Goal: Information Seeking & Learning: Compare options

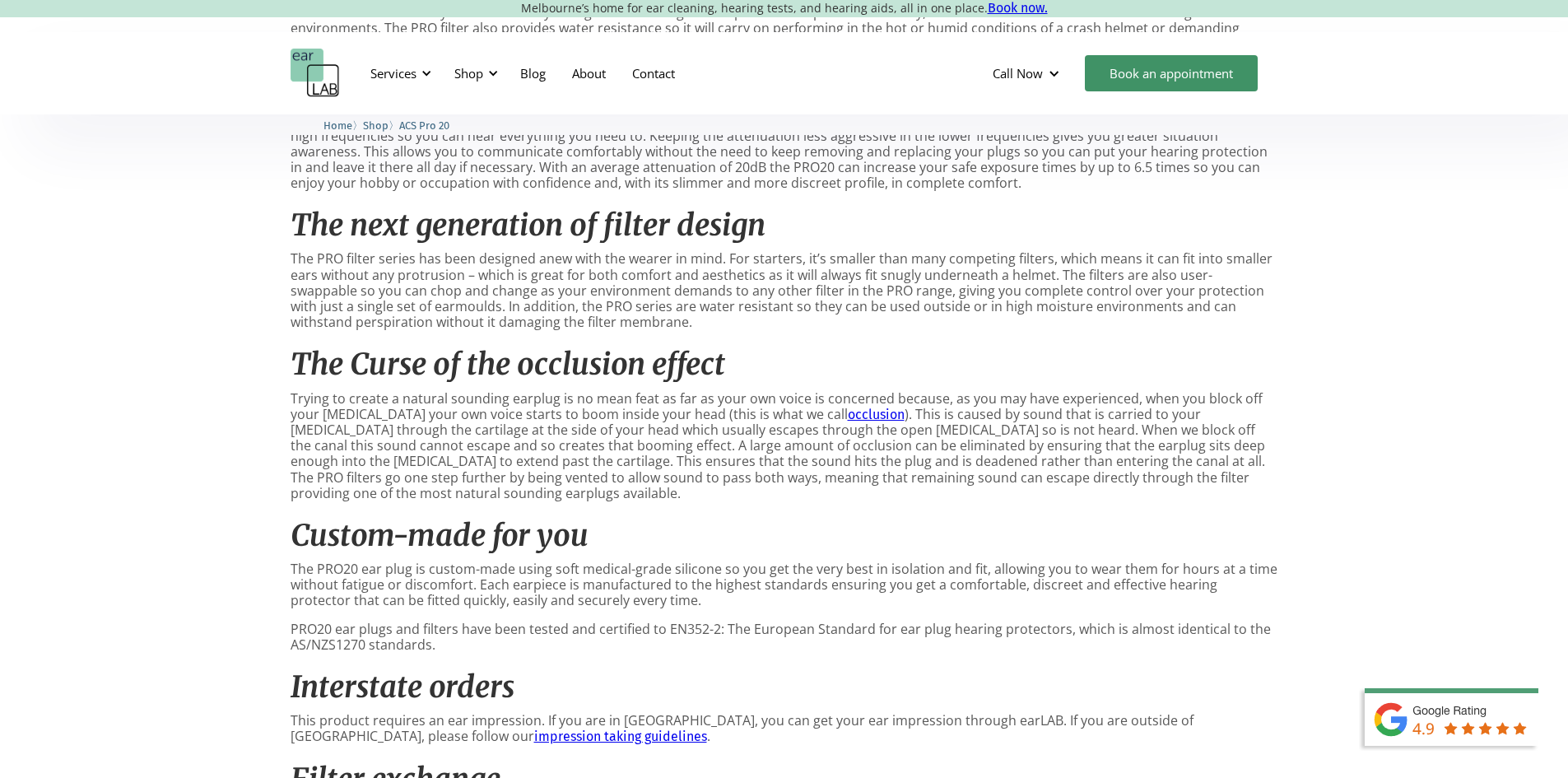
scroll to position [1070, 0]
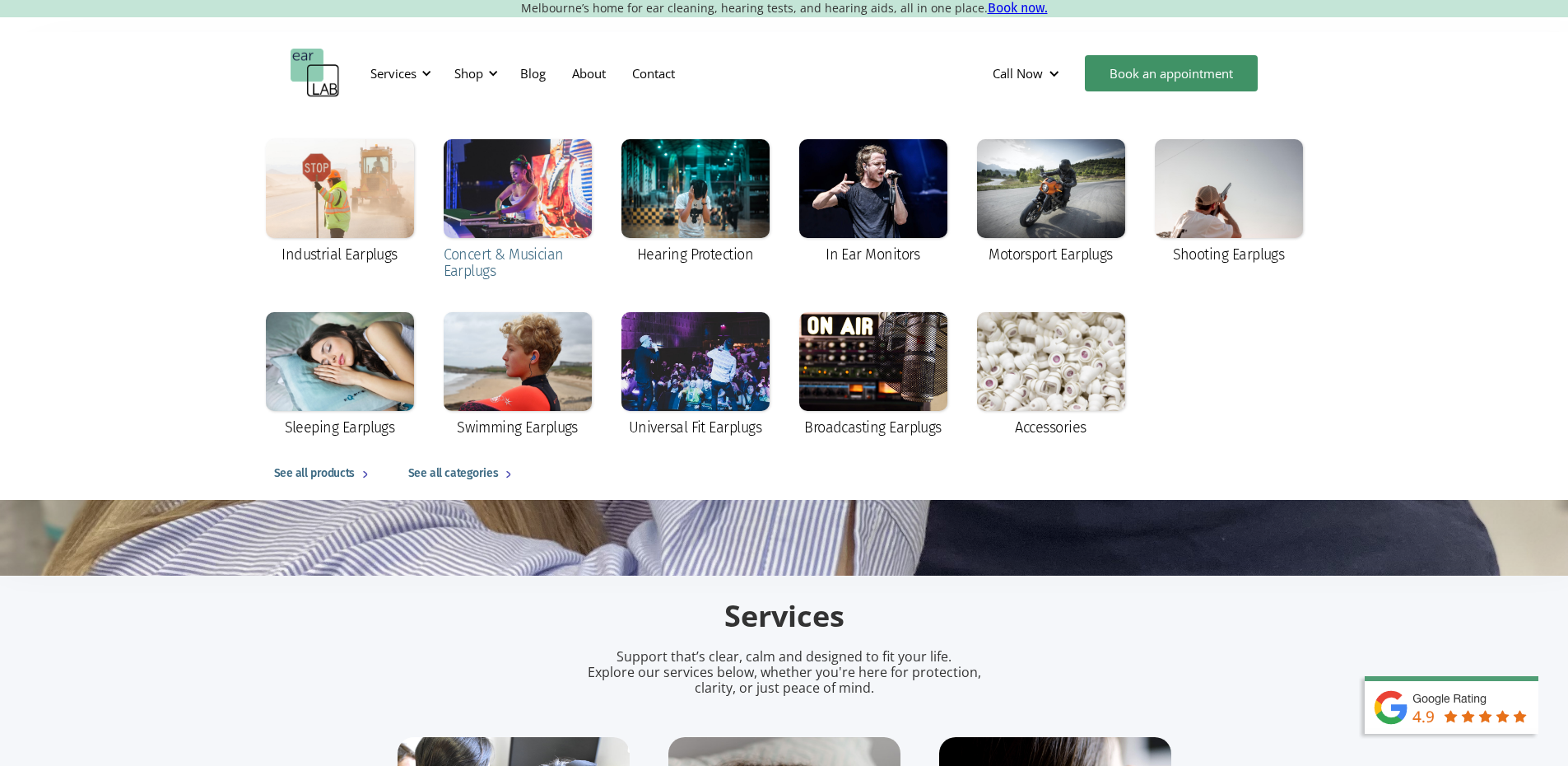
click at [477, 208] on div at bounding box center [518, 188] width 149 height 99
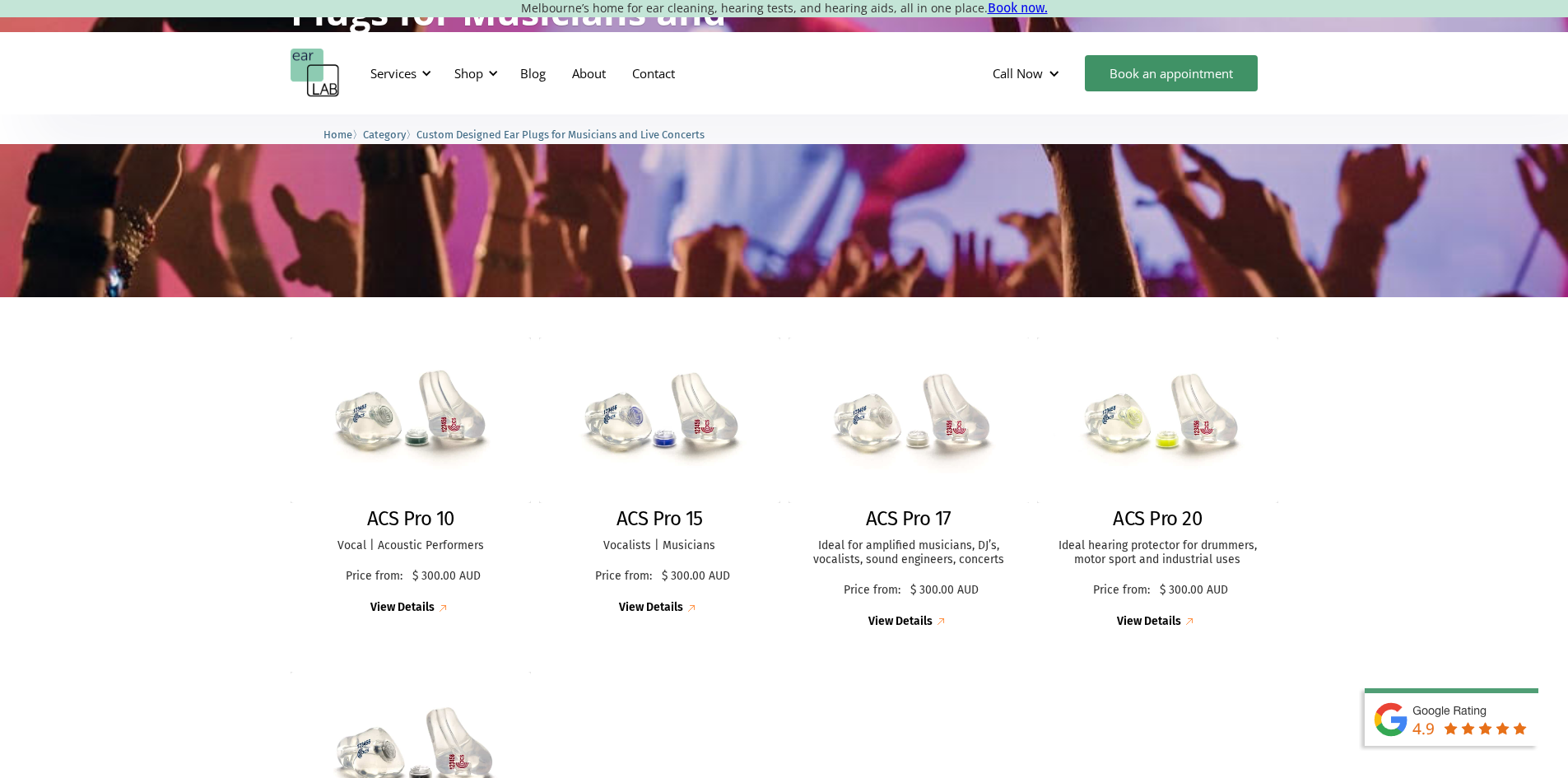
scroll to position [246, 0]
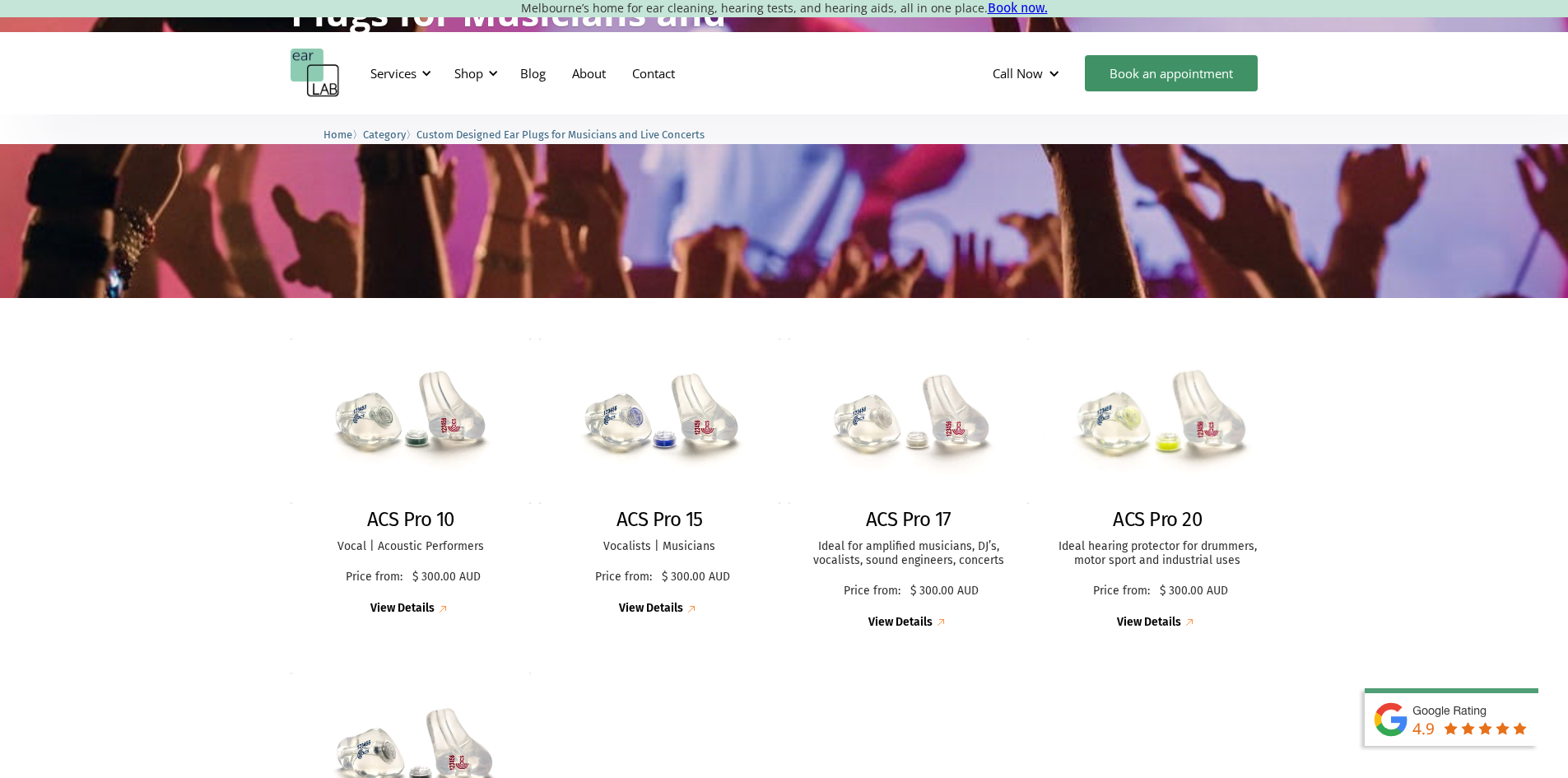
click at [1150, 506] on link "ACS Pro 20 Ideal hearing protector for drummers, motor sport and industrial use…" at bounding box center [1158, 484] width 241 height 292
click at [922, 512] on h2 "ACS Pro 17" at bounding box center [908, 519] width 86 height 24
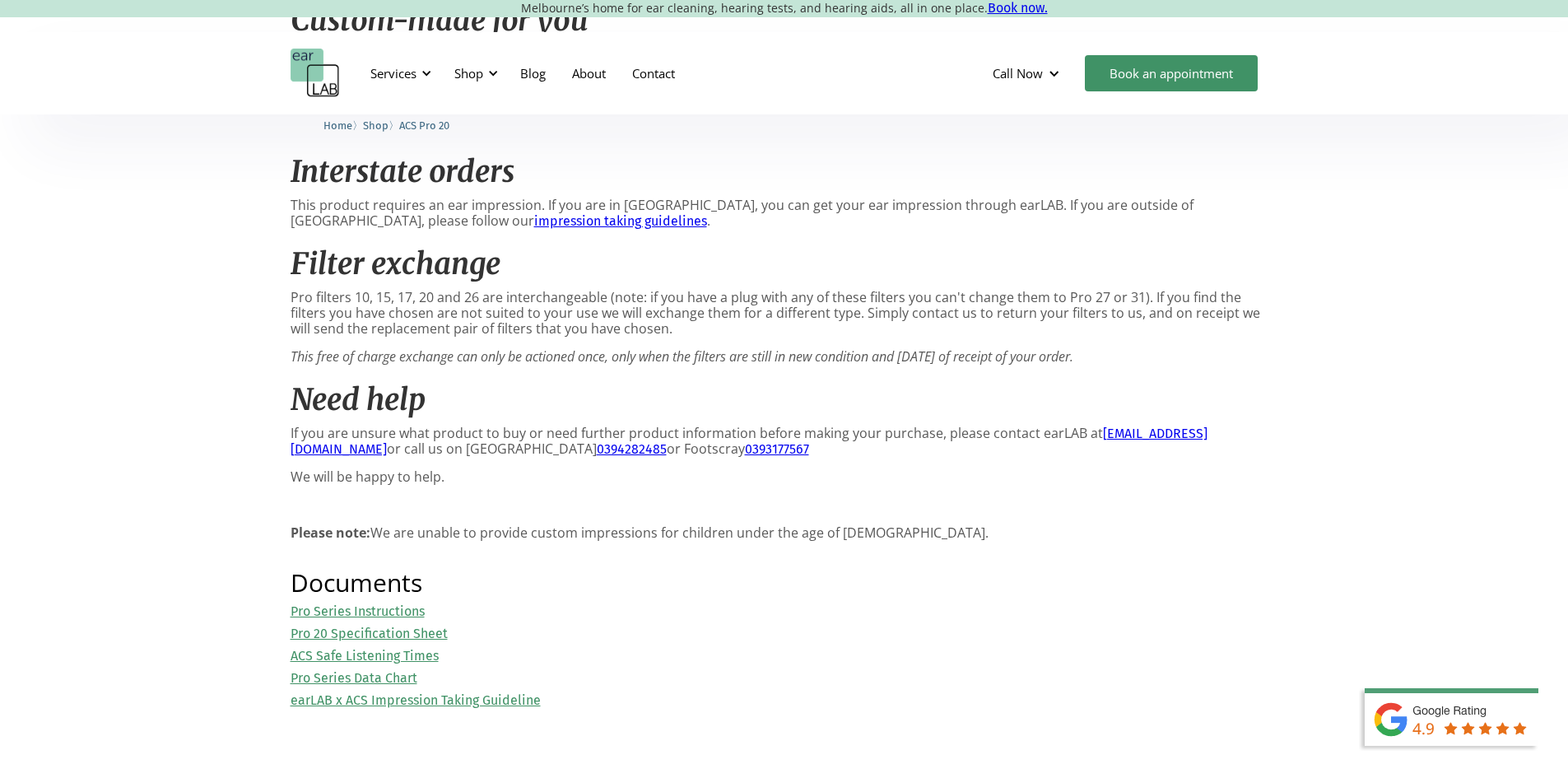
scroll to position [1563, 0]
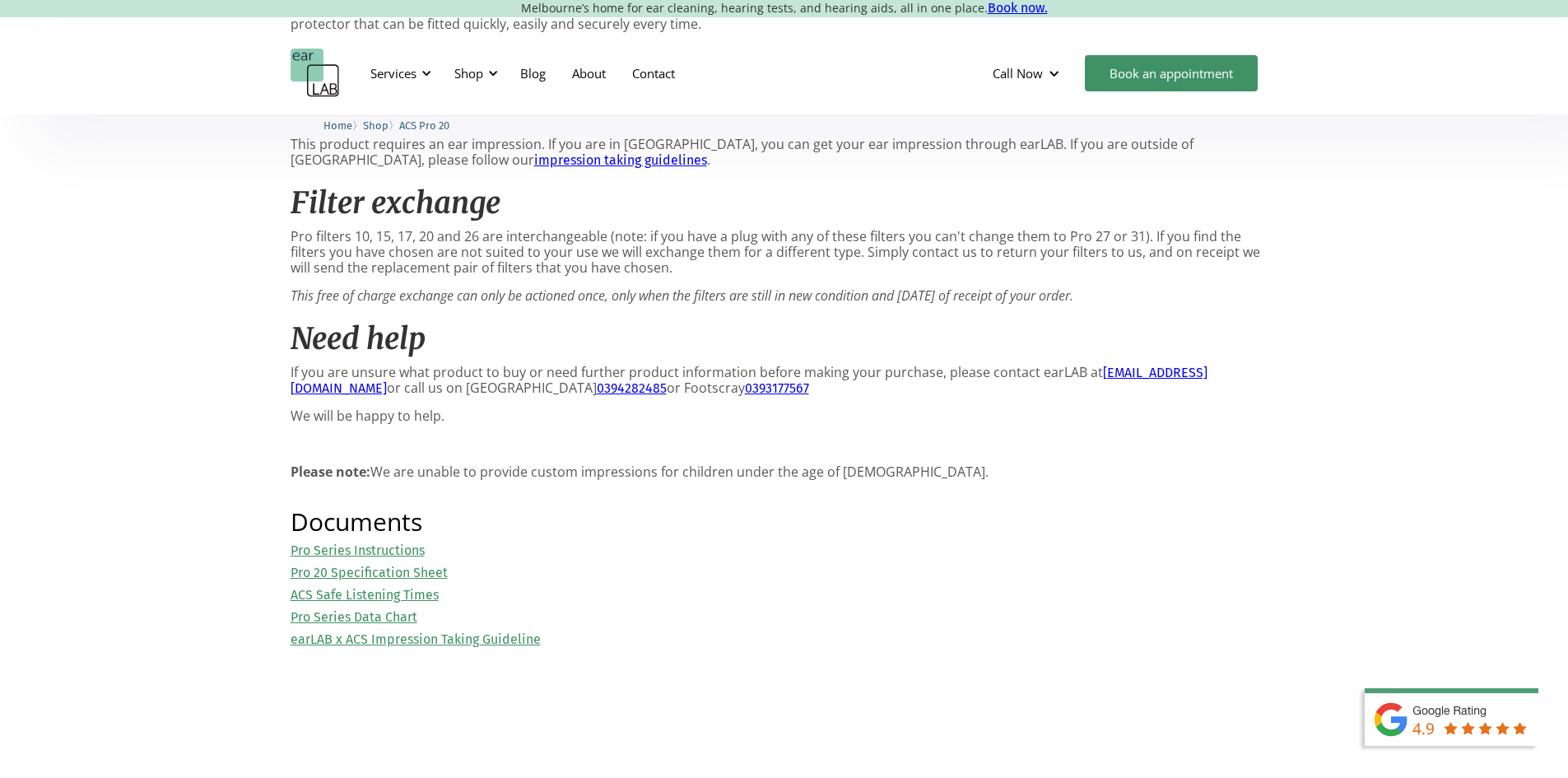
click at [440, 579] on link "Pro 20 Specification Sheet" at bounding box center [370, 573] width 157 height 16
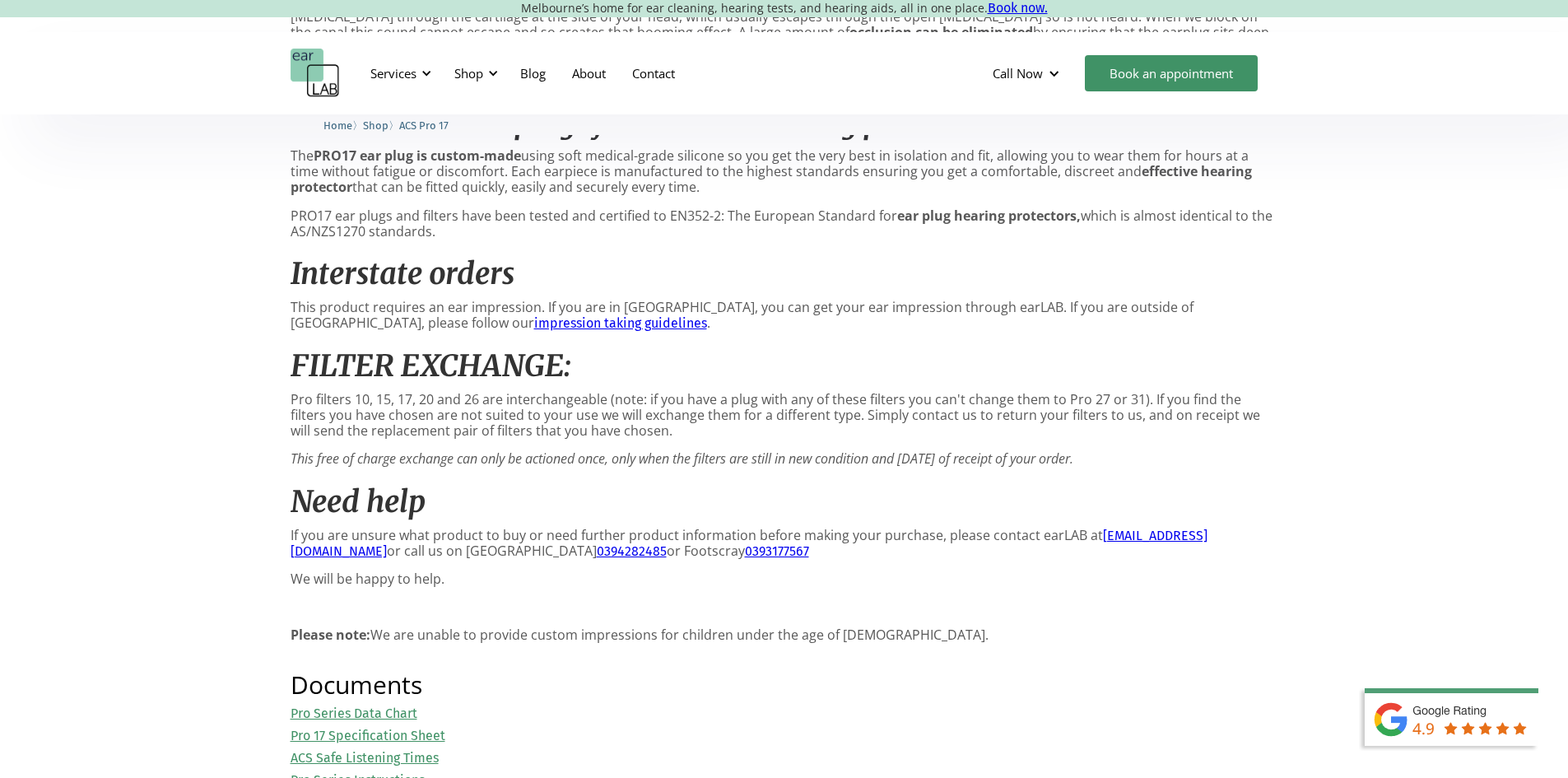
scroll to position [1646, 0]
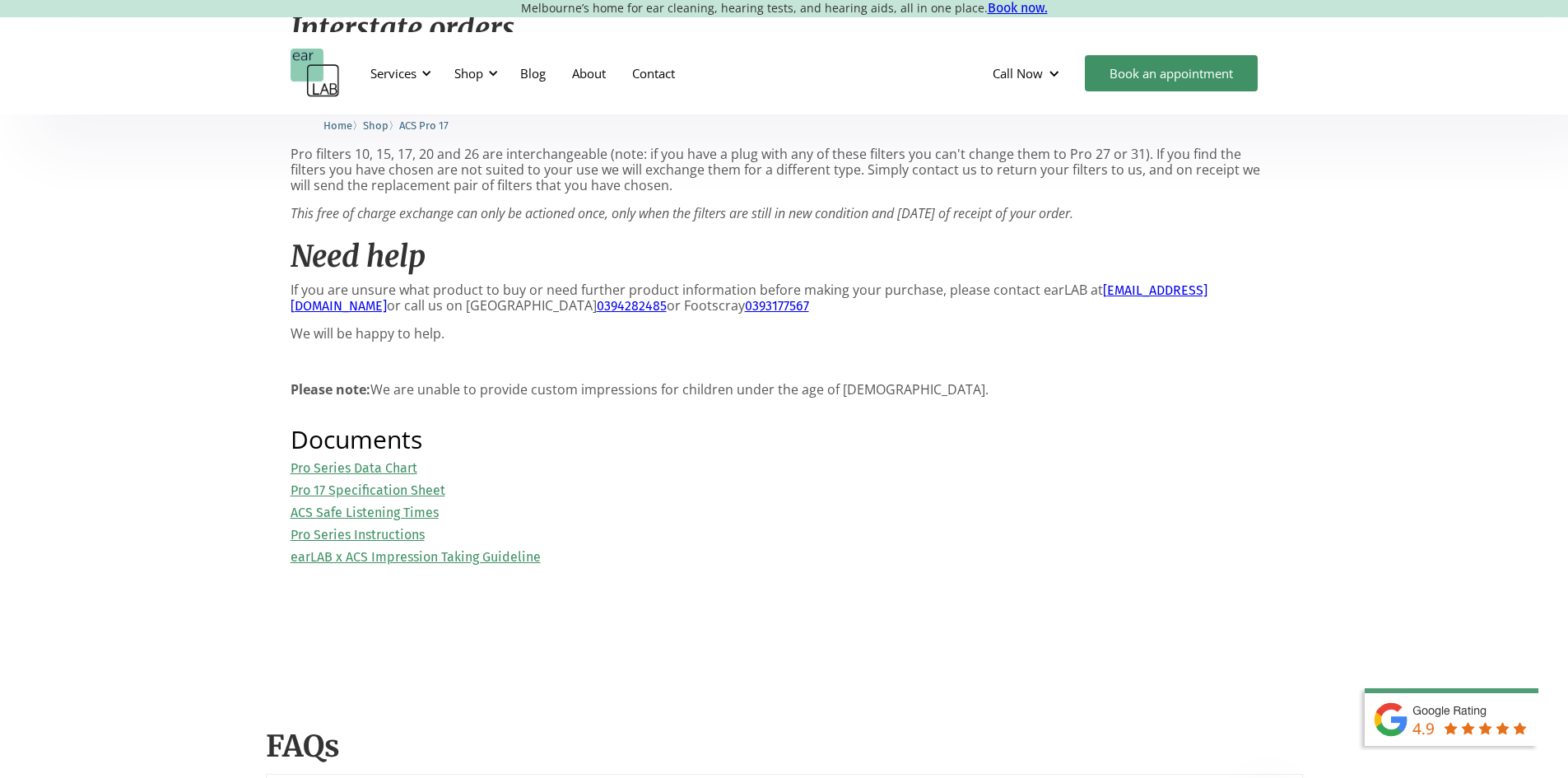
click at [424, 498] on link "Pro 17 Specification Sheet" at bounding box center [368, 490] width 155 height 16
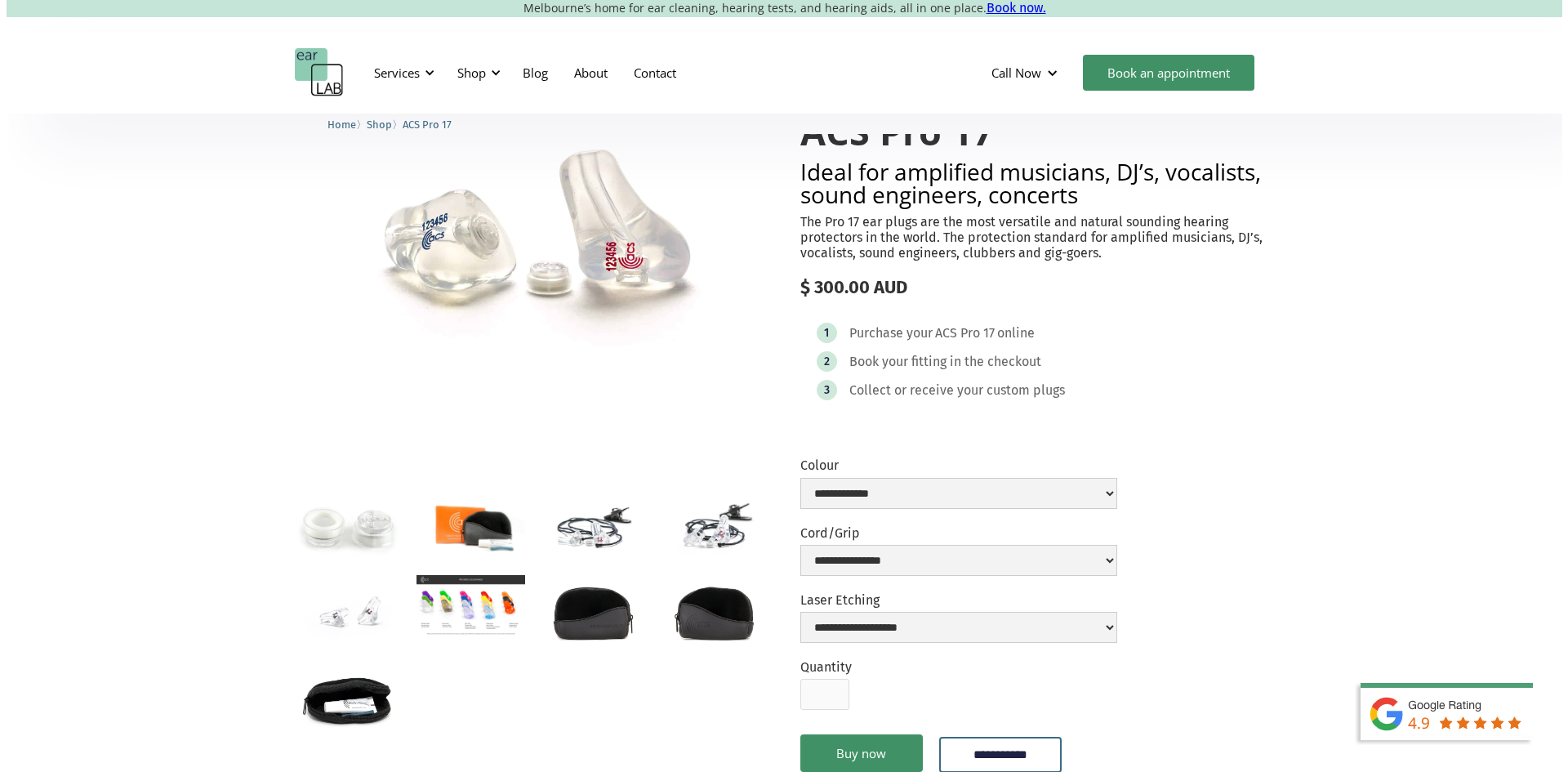
scroll to position [245, 0]
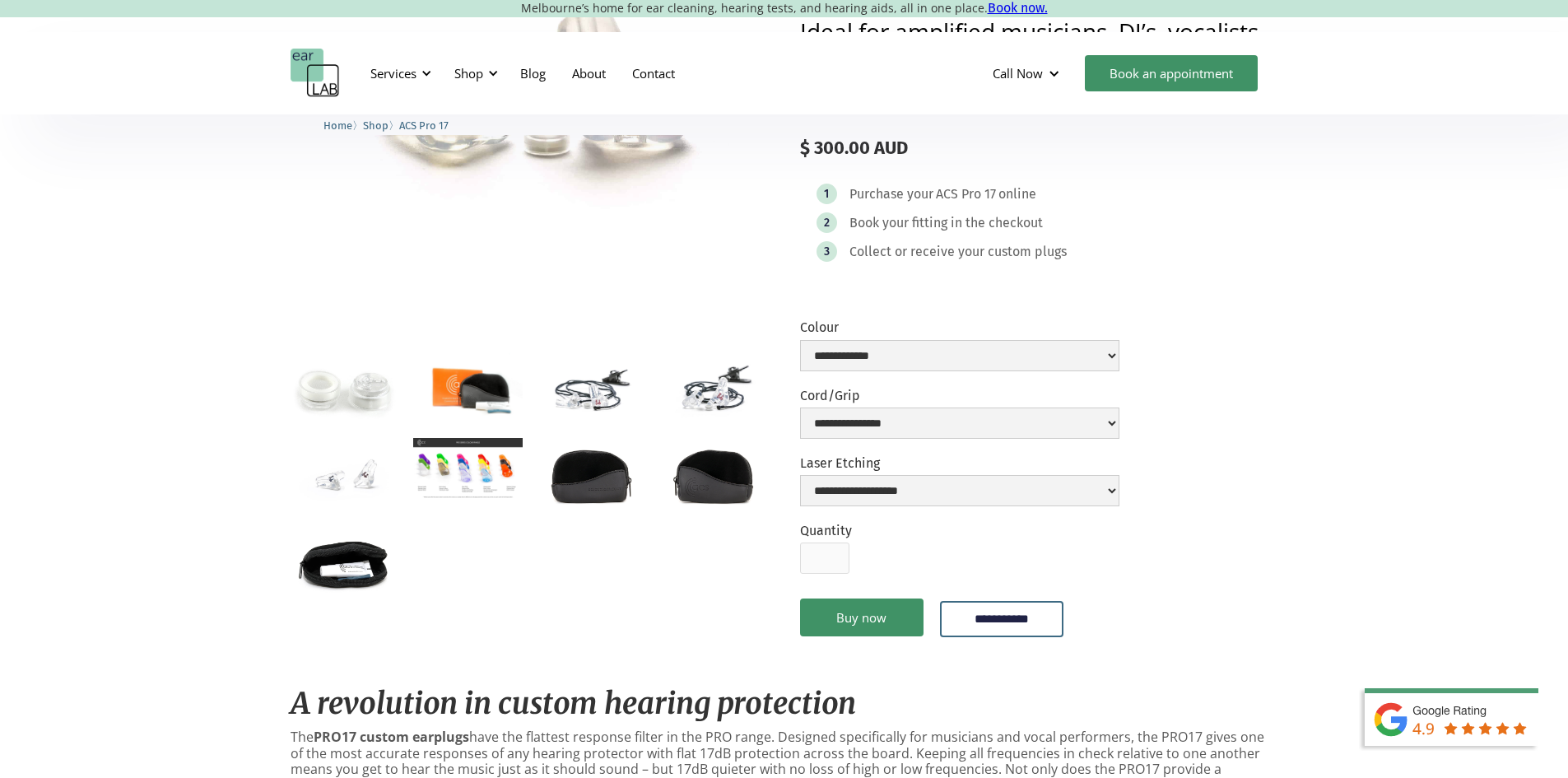
click at [479, 491] on img "open lightbox" at bounding box center [468, 469] width 110 height 62
